Goal: Task Accomplishment & Management: Use online tool/utility

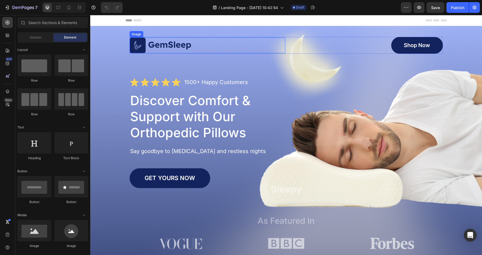
click at [174, 47] on img at bounding box center [161, 45] width 62 height 16
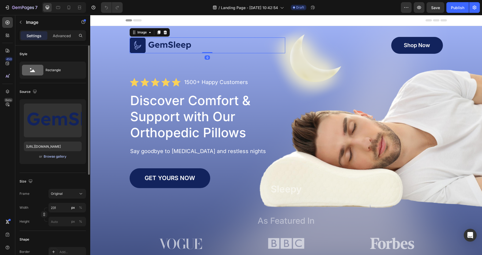
click at [59, 157] on div "Browse gallery" at bounding box center [55, 156] width 23 height 5
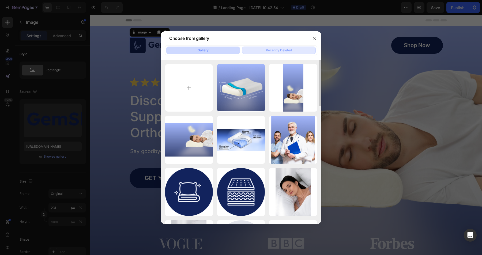
click at [277, 52] on div "Recently Deleted" at bounding box center [279, 50] width 26 height 5
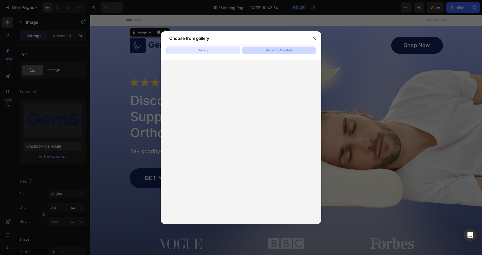
click at [209, 47] on button "Gallery" at bounding box center [203, 50] width 74 height 7
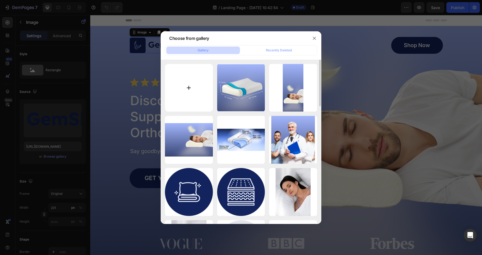
click at [186, 90] on input "file" at bounding box center [189, 88] width 48 height 48
type input "C:\fakepath\1.png"
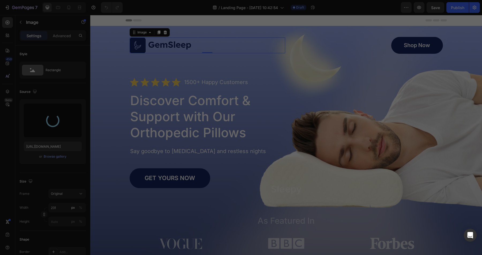
type input "https://cdn.shopify.com/s/files/1/0969/7925/5641/files/gempages_585576042530341…"
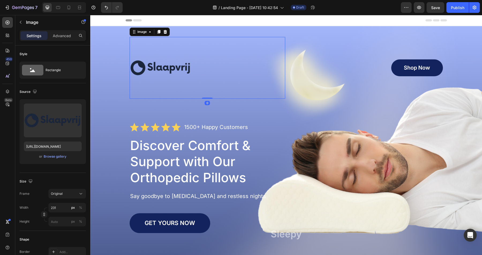
drag, startPoint x: 209, startPoint y: 98, endPoint x: 210, endPoint y: 60, distance: 38.3
click at [210, 60] on div "Image 0" at bounding box center [208, 68] width 156 height 62
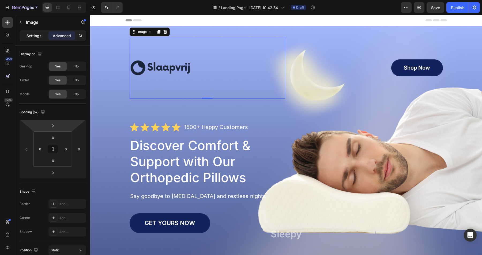
click at [33, 36] on p "Settings" at bounding box center [34, 36] width 15 height 6
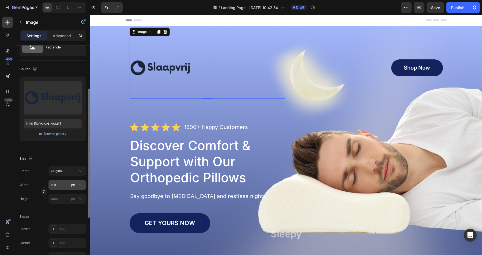
scroll to position [46, 0]
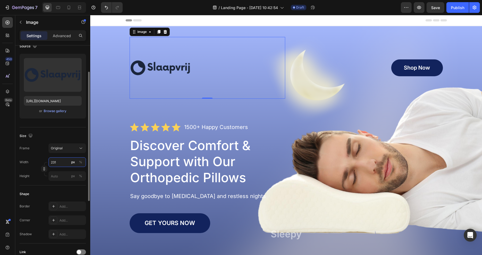
click at [65, 163] on input "231" at bounding box center [66, 162] width 37 height 10
click at [66, 177] on p "Full 100%" at bounding box center [66, 175] width 31 height 5
click at [60, 162] on input "231" at bounding box center [66, 162] width 37 height 10
click at [74, 162] on div "px" at bounding box center [73, 162] width 4 height 5
click at [74, 161] on div "px" at bounding box center [73, 162] width 4 height 5
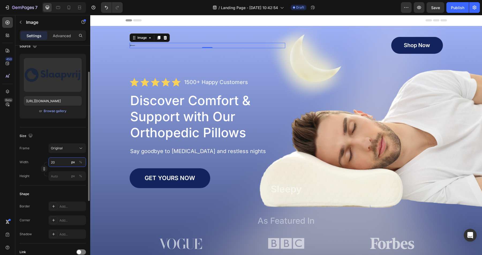
type input "2"
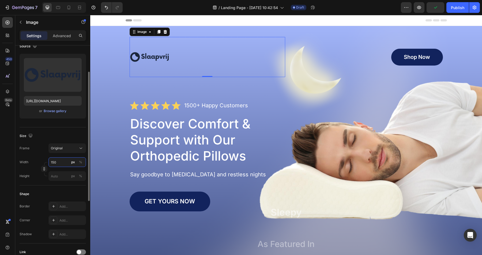
type input "150"
click at [61, 134] on div "Size" at bounding box center [53, 136] width 66 height 9
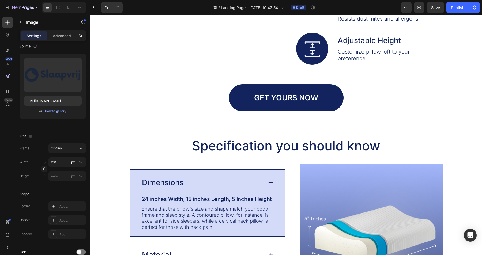
scroll to position [0, 0]
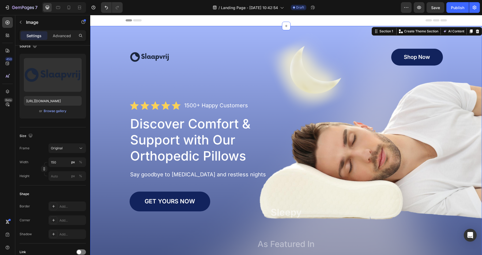
click at [464, 132] on div "Image Shop Now Button Row Icon Icon Icon Icon Icon Icon List 1500+ Happy Custom…" at bounding box center [286, 156] width 381 height 238
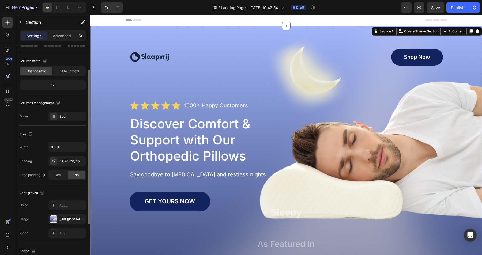
scroll to position [102, 0]
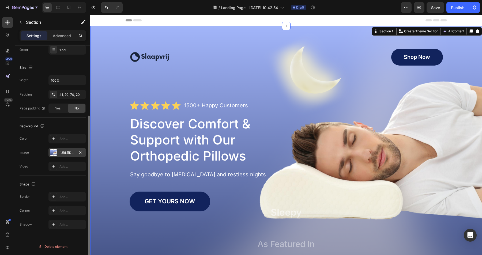
click at [67, 151] on div "https://cdn.shopify.com/s/files/1/0969/7925/5641/files/gempages_585576042530341…" at bounding box center [67, 153] width 16 height 5
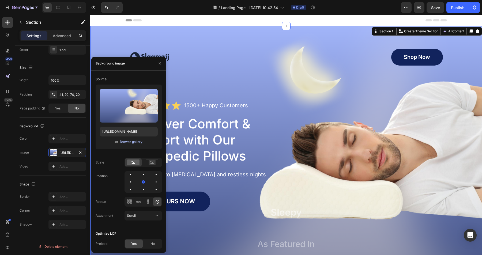
click at [131, 142] on div "Browse gallery" at bounding box center [131, 142] width 23 height 5
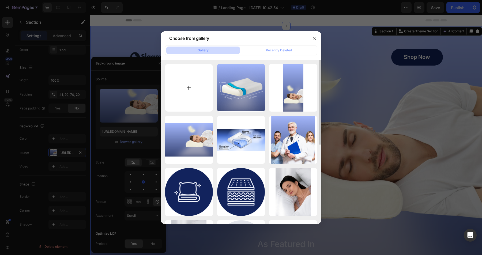
click at [194, 91] on input "file" at bounding box center [189, 88] width 48 height 48
type input "C:\fakepath\Mondtape hero.png"
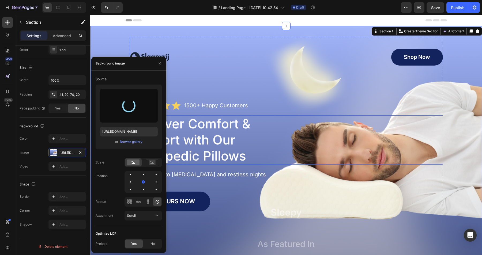
type input "https://cdn.shopify.com/s/files/1/0969/7925/5641/files/gempages_585576042530341…"
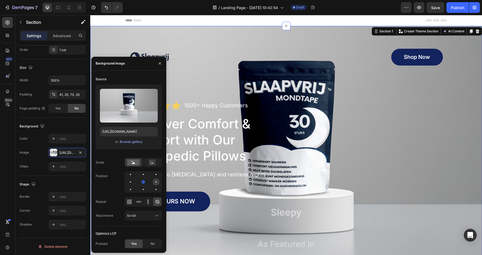
click at [155, 180] on div at bounding box center [156, 182] width 6 height 6
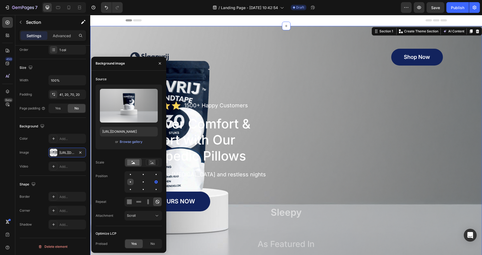
click at [131, 183] on div at bounding box center [130, 182] width 6 height 6
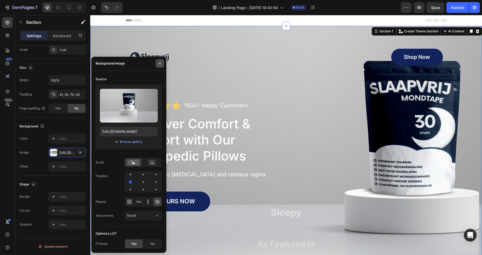
click at [161, 65] on icon "button" at bounding box center [160, 63] width 4 height 4
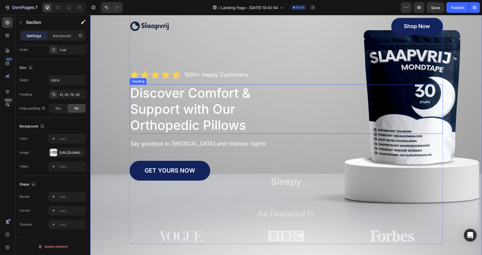
scroll to position [0, 0]
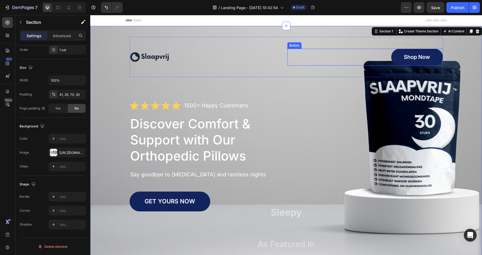
click at [387, 53] on div "Shop Now Button" at bounding box center [365, 57] width 156 height 17
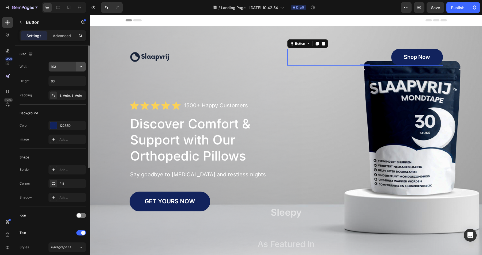
click at [77, 66] on button "button" at bounding box center [81, 67] width 10 height 10
click at [73, 53] on div "Size" at bounding box center [53, 54] width 66 height 9
click at [70, 10] on icon at bounding box center [68, 7] width 5 height 5
type input "15"
type input "47"
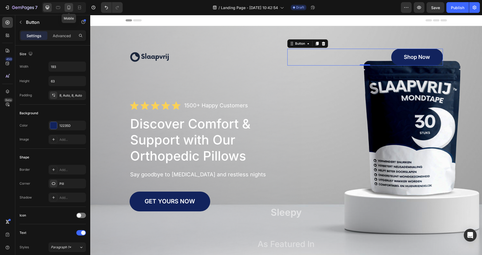
type input "144"
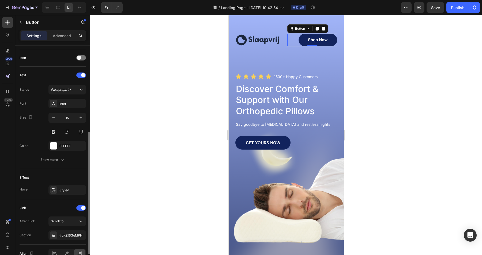
scroll to position [10, 0]
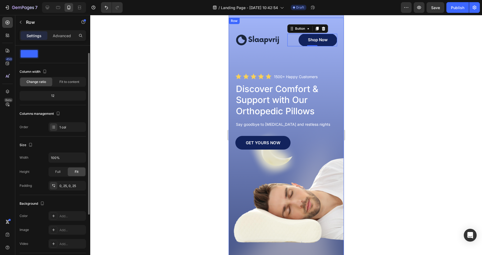
click at [329, 171] on div "GET YOURS NOW Button" at bounding box center [286, 197] width 102 height 122
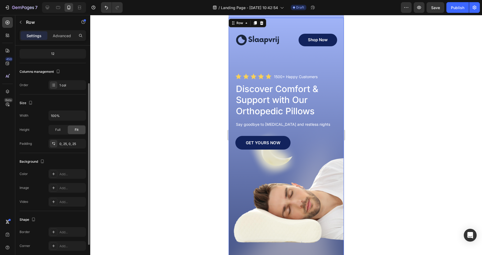
scroll to position [0, 0]
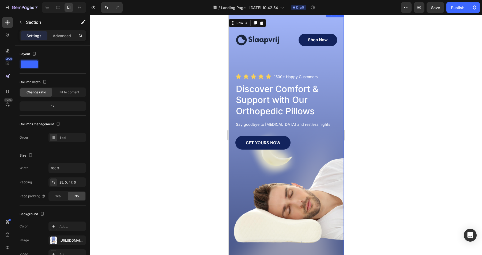
click at [297, 16] on div "Image Shop Now Button Row Icon Icon Icon Icon Icon Icon List 1500+ Happy Custom…" at bounding box center [285, 151] width 115 height 280
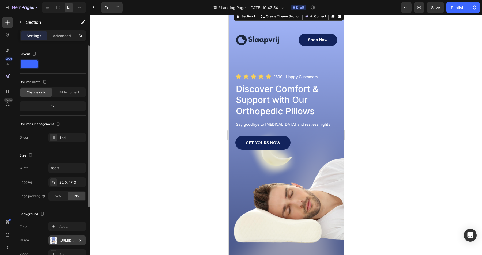
click at [62, 240] on div "https://cdn.shopify.com/s/files/1/0969/7925/5641/files/gempages_585576042530341…" at bounding box center [67, 240] width 16 height 5
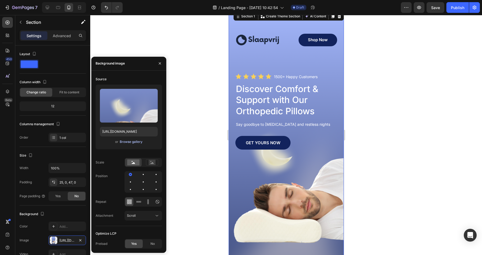
click at [136, 142] on div "Browse gallery" at bounding box center [131, 142] width 23 height 5
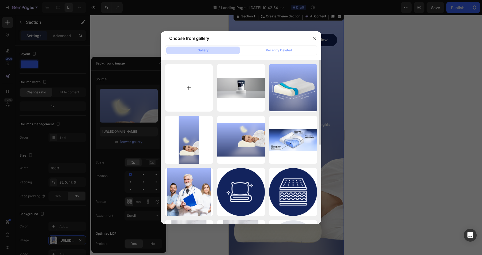
click at [194, 98] on input "file" at bounding box center [189, 88] width 48 height 48
type input "C:\fakepath\Mondtape hero Mobile.png"
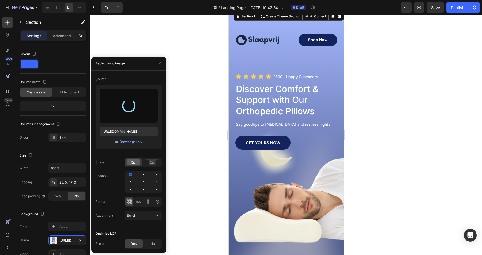
type input "https://cdn.shopify.com/s/files/1/0969/7925/5641/files/gempages_585576042530341…"
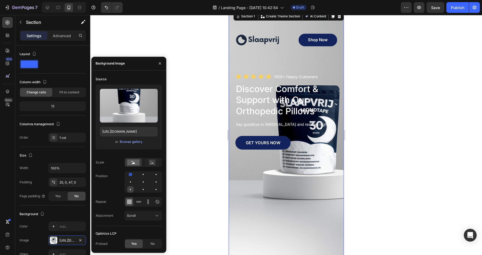
click at [130, 189] on div at bounding box center [130, 189] width 1 height 1
click at [144, 187] on div at bounding box center [143, 189] width 6 height 6
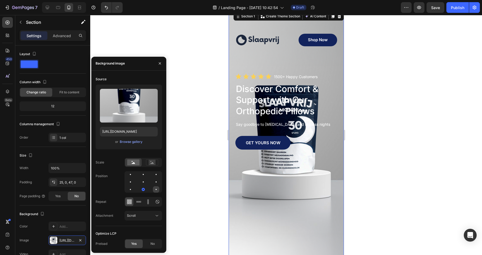
click at [156, 188] on div at bounding box center [156, 189] width 6 height 6
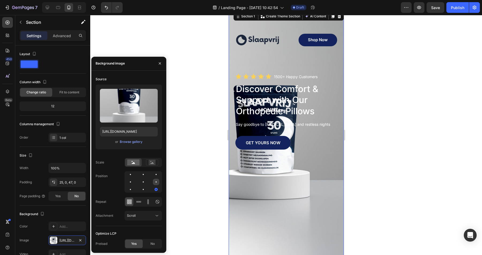
click at [155, 182] on div at bounding box center [156, 182] width 6 height 6
click at [131, 182] on div at bounding box center [130, 182] width 6 height 6
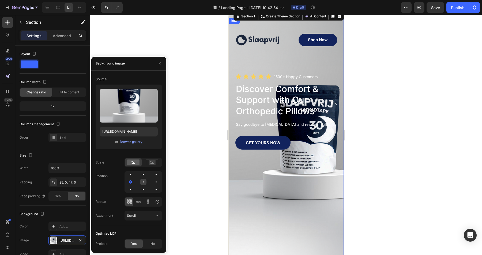
click at [144, 181] on div at bounding box center [143, 182] width 6 height 6
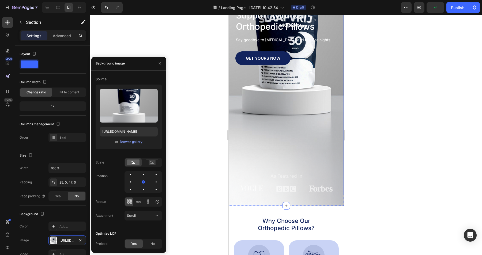
scroll to position [96, 0]
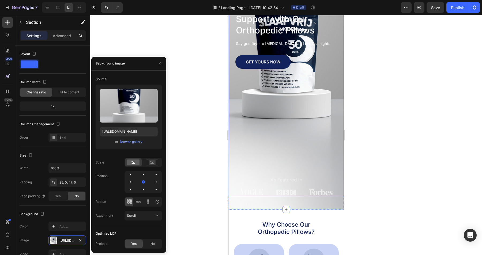
click at [301, 158] on div "GET YOURS NOW Button" at bounding box center [286, 116] width 102 height 122
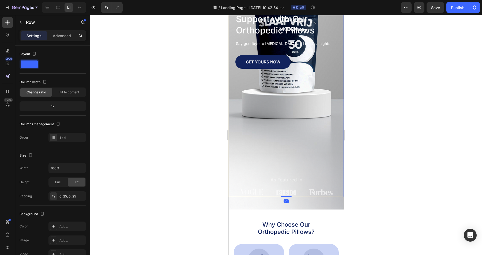
drag, startPoint x: 286, startPoint y: 196, endPoint x: 299, endPoint y: 142, distance: 56.3
click at [299, 142] on div "Image Shop Now Button Row Icon Icon Icon Icon Icon Icon List 1500+ Happy Custom…" at bounding box center [285, 67] width 115 height 260
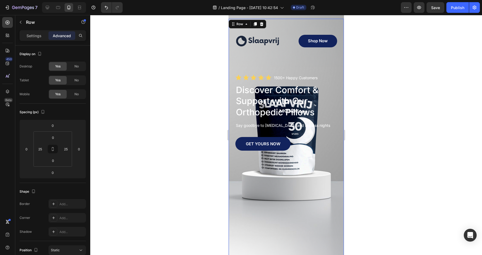
scroll to position [0, 0]
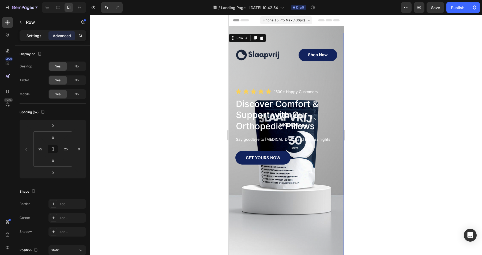
click at [29, 35] on p "Settings" at bounding box center [34, 36] width 15 height 6
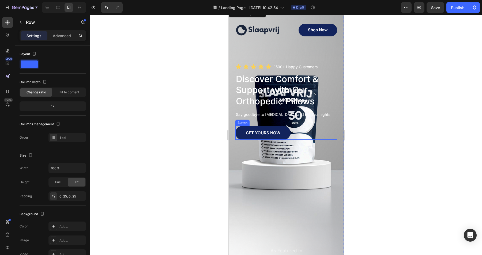
scroll to position [25, 0]
click at [283, 88] on h1 "Discover Comfort & Support with Our Orthopedic Pillows" at bounding box center [286, 90] width 102 height 34
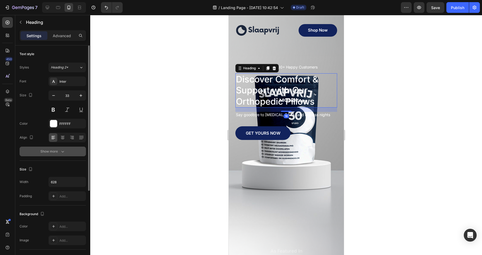
click at [58, 151] on div "Show more" at bounding box center [52, 151] width 25 height 5
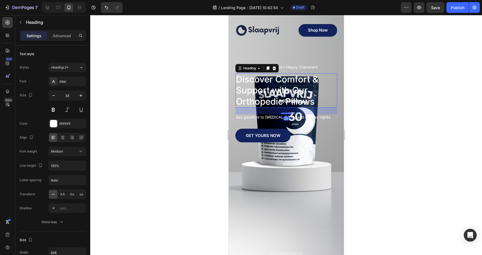
click at [288, 114] on div at bounding box center [286, 114] width 11 height 2
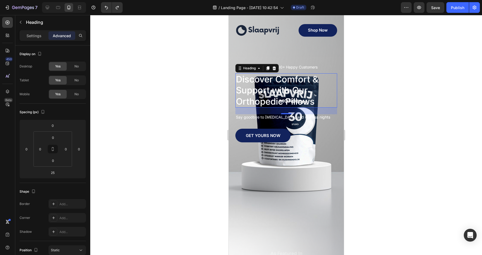
click at [256, 83] on h1 "Discover Comfort & Support with Our Orthopedic Pillows" at bounding box center [286, 90] width 102 height 34
click at [307, 98] on p "Discover Comfort & Support with Our Orthopedic Pillows" at bounding box center [286, 90] width 101 height 33
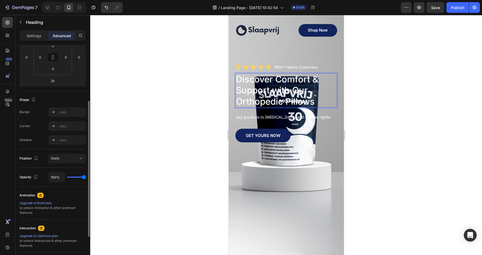
scroll to position [93, 0]
type input "89%"
type input "89"
type input "88%"
type input "88"
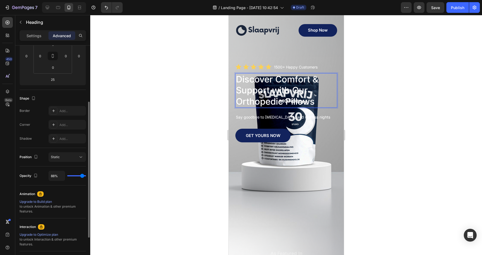
type input "86%"
type input "86"
type input "84%"
type input "84"
type input "81%"
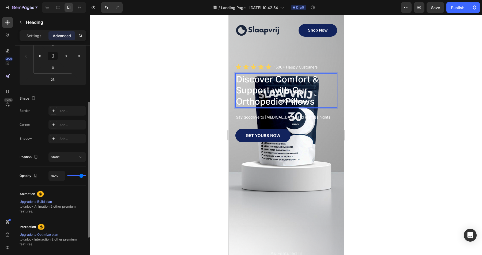
type input "81"
type input "79%"
type input "79"
type input "77%"
type input "77"
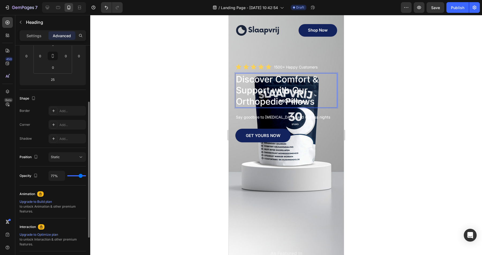
type input "76%"
type input "76"
type input "74%"
type input "74"
type input "73%"
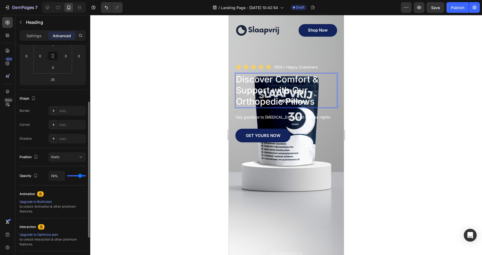
type input "73"
type input "71%"
type input "71"
type input "70%"
type input "70"
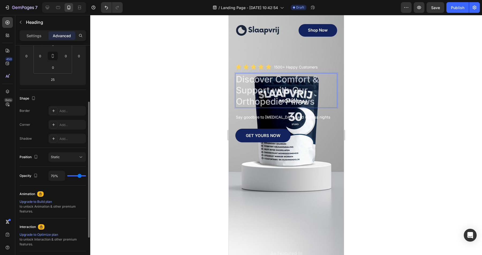
type input "69%"
type input "69"
type input "68%"
type input "68"
type input "66%"
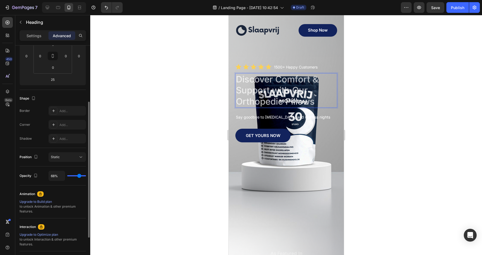
type input "66"
type input "64%"
type input "64"
type input "62%"
type input "62"
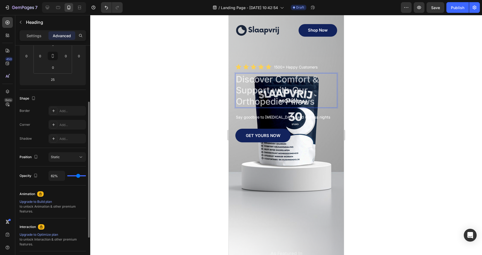
type input "60%"
type input "60"
type input "57%"
type input "57"
type input "55%"
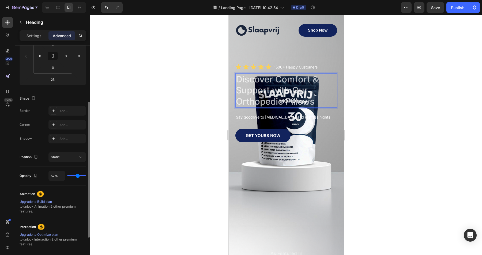
type input "55"
type input "52%"
type input "52"
type input "50%"
type input "50"
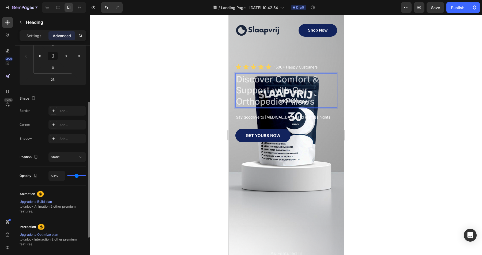
type input "47%"
type input "47"
type input "45%"
type input "45"
type input "43%"
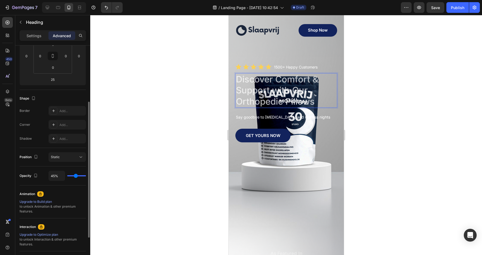
type input "43"
type input "40%"
type input "40"
type input "38%"
type input "38"
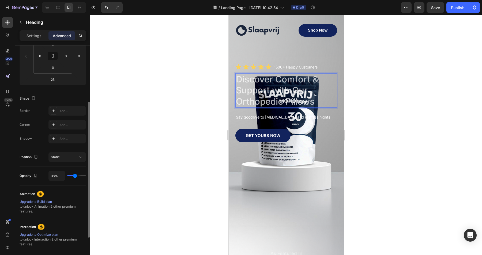
type input "37%"
type input "37"
type input "35%"
type input "35"
type input "33%"
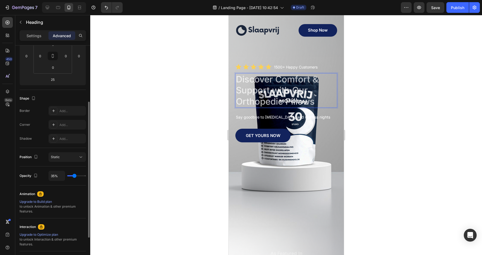
type input "33"
type input "32%"
type input "32"
type input "31%"
type input "31"
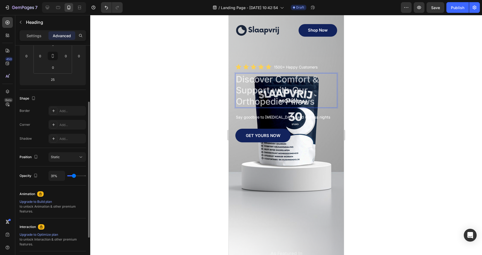
type input "30%"
type input "30"
type input "29%"
type input "29"
type input "28%"
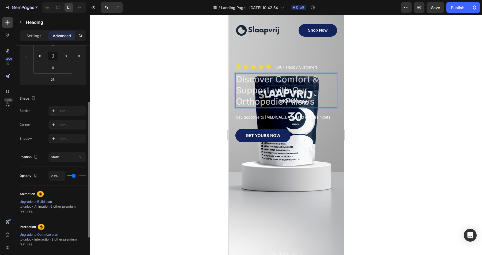
type input "28"
type input "26%"
type input "26"
type input "25%"
type input "25"
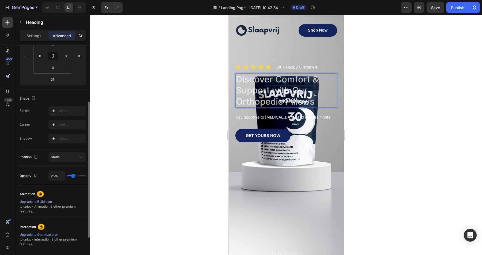
type input "23%"
type input "23"
type input "22%"
type input "22"
type input "21%"
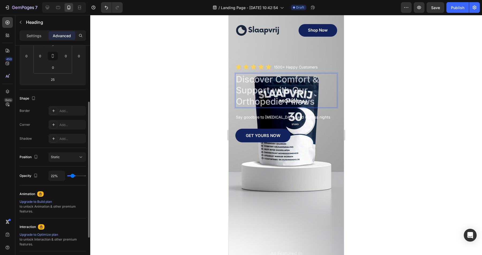
type input "21"
type input "19%"
type input "19"
type input "18%"
type input "18"
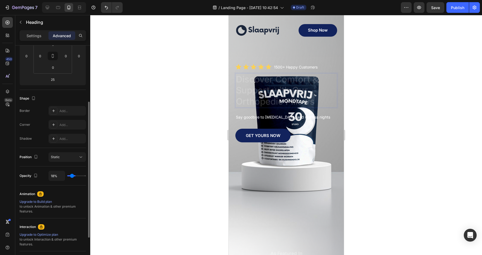
type input "17%"
type input "17"
type input "16%"
type input "16"
type input "17%"
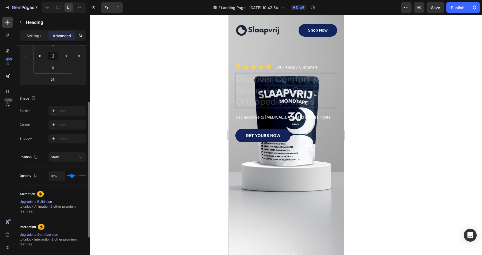
type input "17"
type input "20%"
type input "20"
type input "25%"
type input "25"
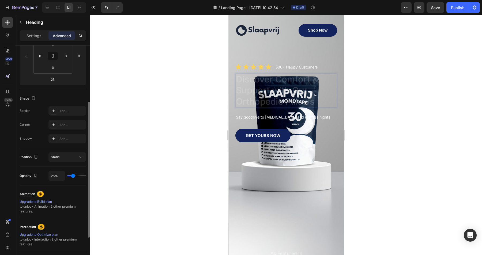
type input "33%"
type input "33"
type input "45%"
type input "45"
type input "57%"
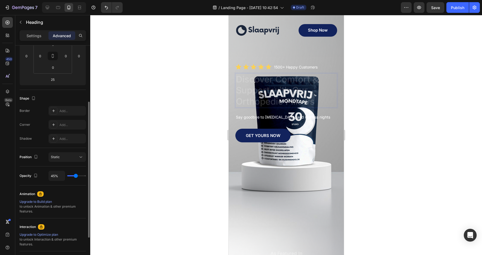
type input "57"
type input "71%"
type input "71"
type input "85%"
type input "85"
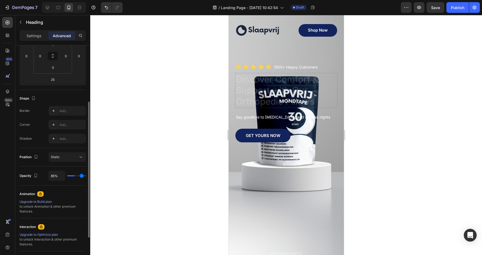
type input "99%"
type input "99"
type input "100%"
type input "100"
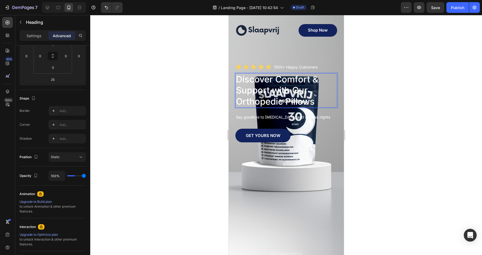
drag, startPoint x: 83, startPoint y: 176, endPoint x: 108, endPoint y: 180, distance: 25.9
click at [86, 176] on input "range" at bounding box center [76, 175] width 19 height 1
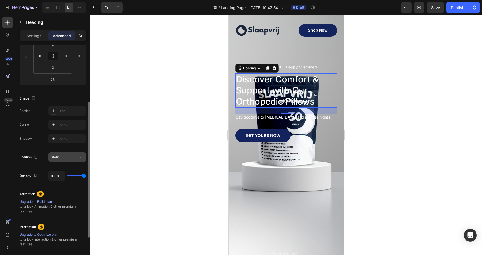
click at [70, 158] on div "Static" at bounding box center [64, 157] width 27 height 5
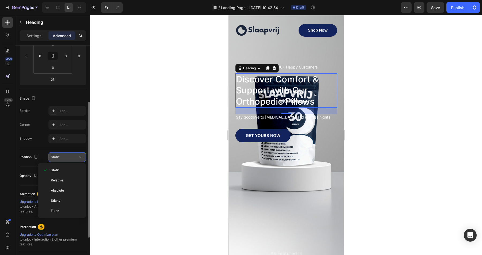
click at [74, 156] on div "Static" at bounding box center [64, 157] width 27 height 5
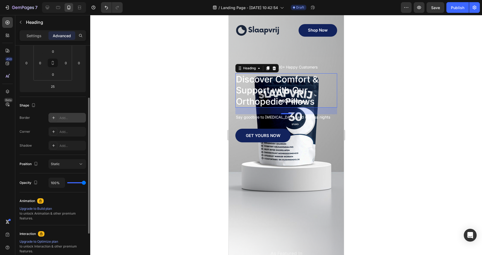
scroll to position [0, 0]
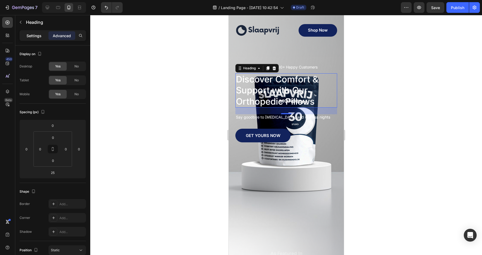
click at [33, 36] on p "Settings" at bounding box center [34, 36] width 15 height 6
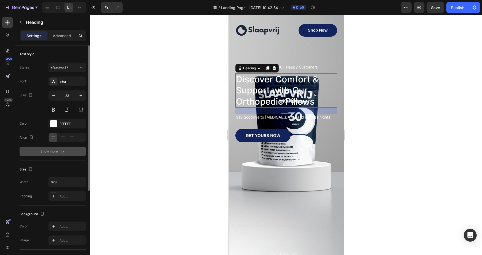
click at [61, 150] on icon "button" at bounding box center [62, 151] width 5 height 5
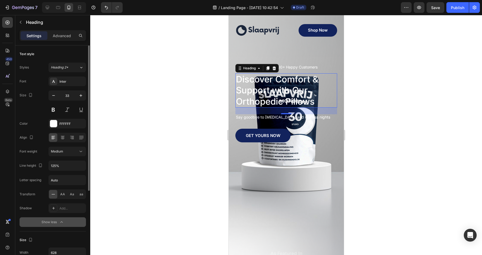
click at [183, 139] on div at bounding box center [286, 135] width 392 height 240
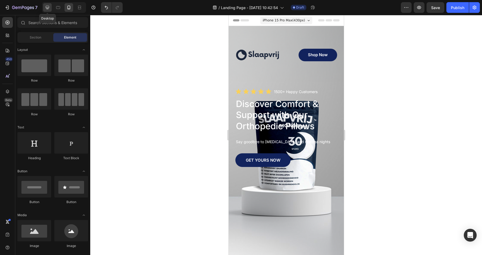
click at [48, 9] on icon at bounding box center [47, 7] width 5 height 5
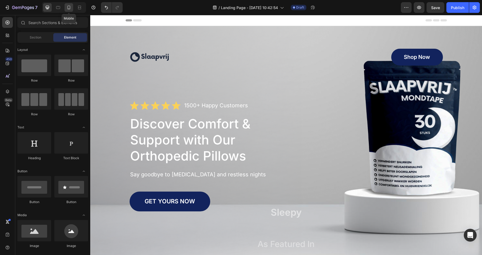
click at [71, 9] on icon at bounding box center [68, 7] width 5 height 5
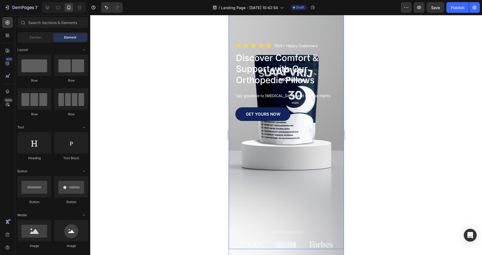
scroll to position [32, 0]
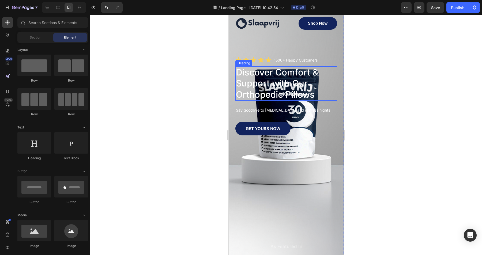
click at [299, 88] on p "Discover Comfort & Support with Our Orthopedic Pillows" at bounding box center [286, 83] width 101 height 33
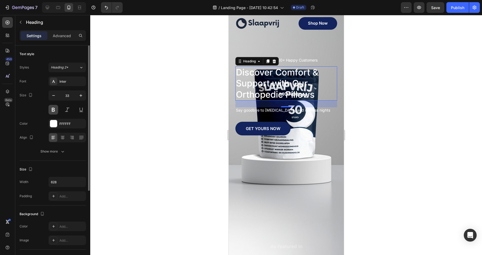
click at [52, 108] on button at bounding box center [53, 110] width 10 height 10
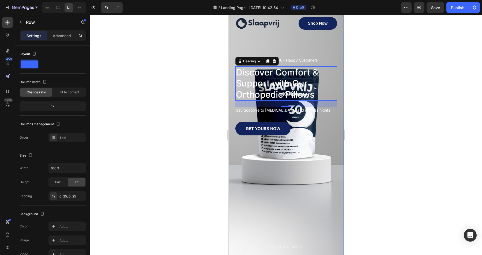
click at [341, 40] on div "Image Shop Now Button Row Icon Icon Icon Icon Icon Icon List 1500+ Happy Custom…" at bounding box center [285, 132] width 115 height 263
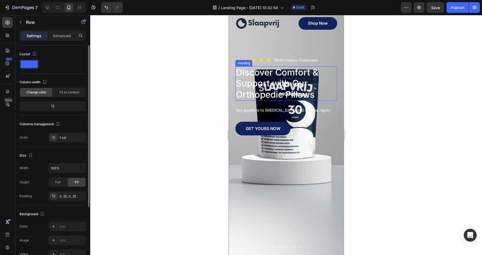
scroll to position [0, 0]
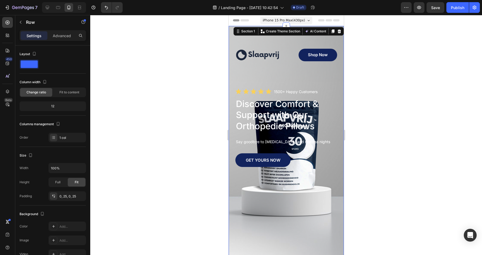
click at [265, 28] on div "Image Shop Now Button Row Icon Icon Icon Icon Icon Icon List 1500+ Happy Custom…" at bounding box center [285, 167] width 115 height 282
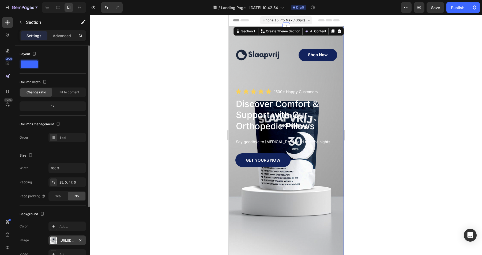
click at [64, 241] on div "https://cdn.shopify.com/s/files/1/0969/7925/5641/files/gempages_585576042530341…" at bounding box center [67, 240] width 16 height 5
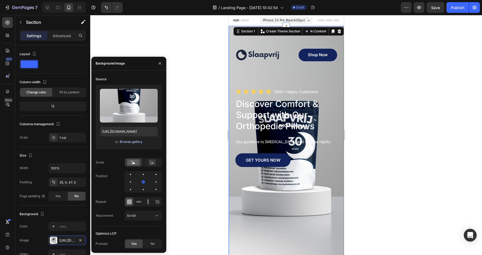
click at [135, 142] on div "Browse gallery" at bounding box center [131, 142] width 23 height 5
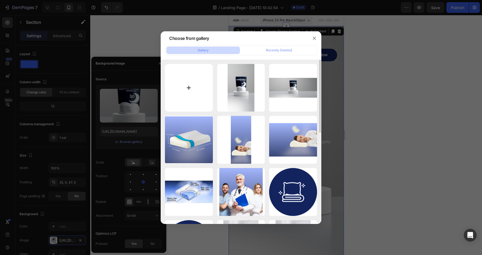
click at [199, 85] on input "file" at bounding box center [189, 88] width 48 height 48
type input "C:\fakepath\Mondtape hero Mobile 2.png"
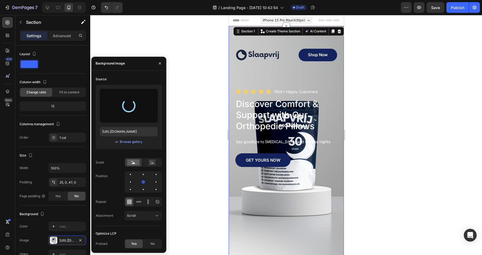
type input "https://cdn.shopify.com/s/files/1/0969/7925/5641/files/gempages_585576042530341…"
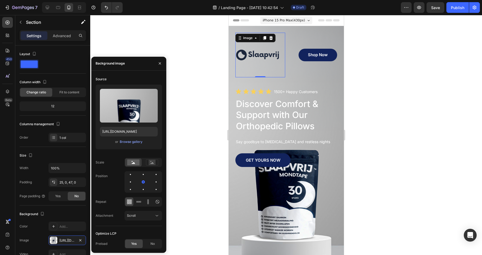
click at [276, 59] on img at bounding box center [257, 55] width 45 height 45
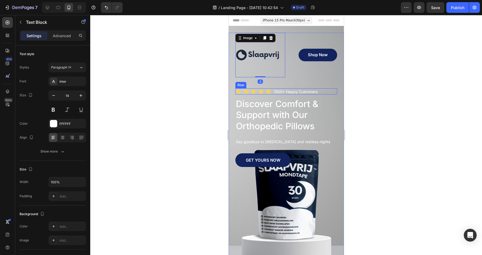
click at [273, 92] on div "1500+ Happy Customers" at bounding box center [295, 91] width 45 height 5
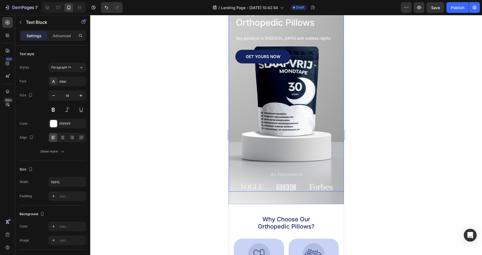
scroll to position [104, 0]
